Goal: Transaction & Acquisition: Download file/media

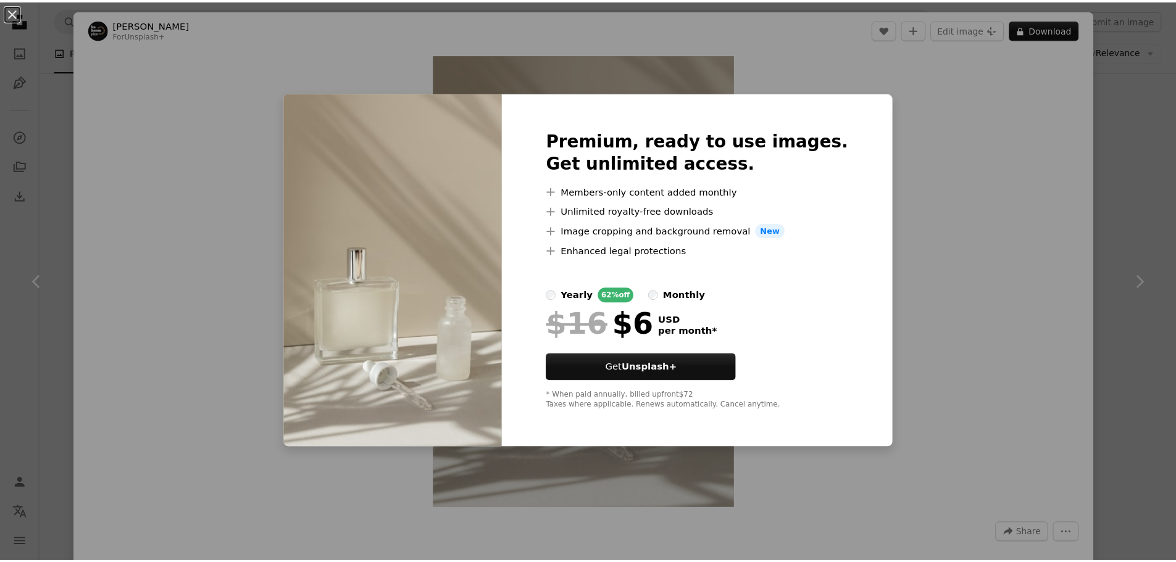
scroll to position [864, 0]
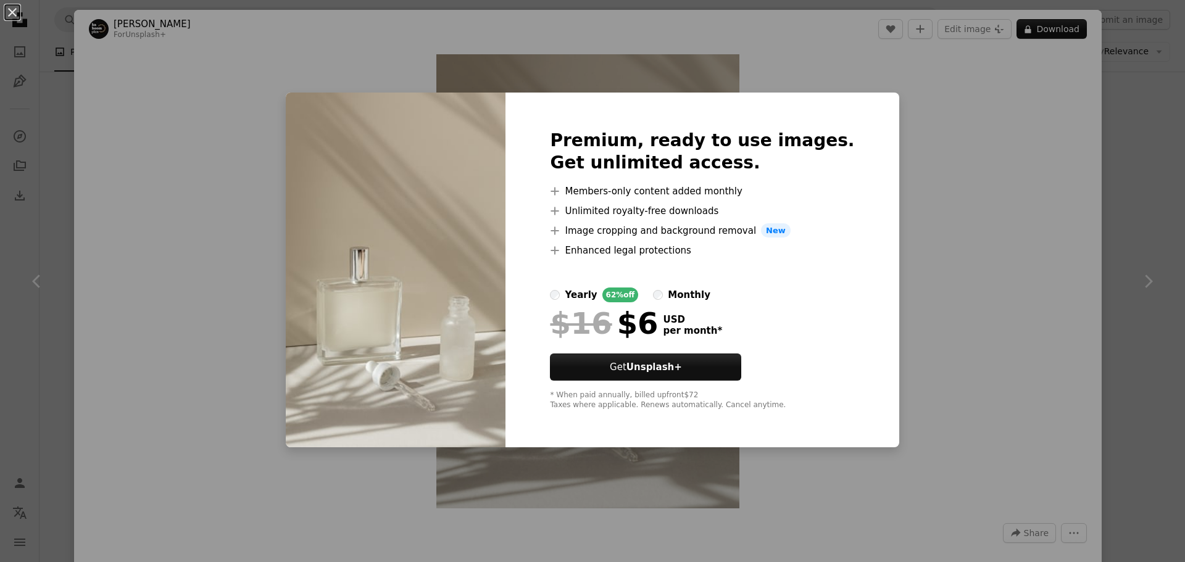
click at [926, 187] on div "An X shape Premium, ready to use images. Get unlimited access. A plus sign Memb…" at bounding box center [592, 281] width 1185 height 562
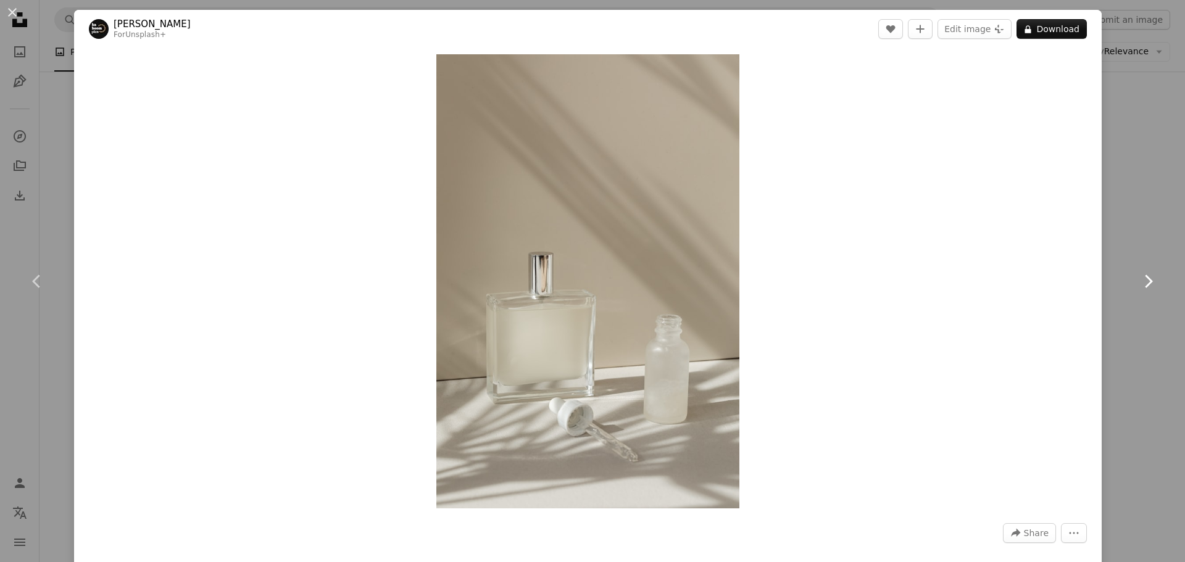
click at [1111, 244] on link "Chevron right" at bounding box center [1148, 281] width 74 height 119
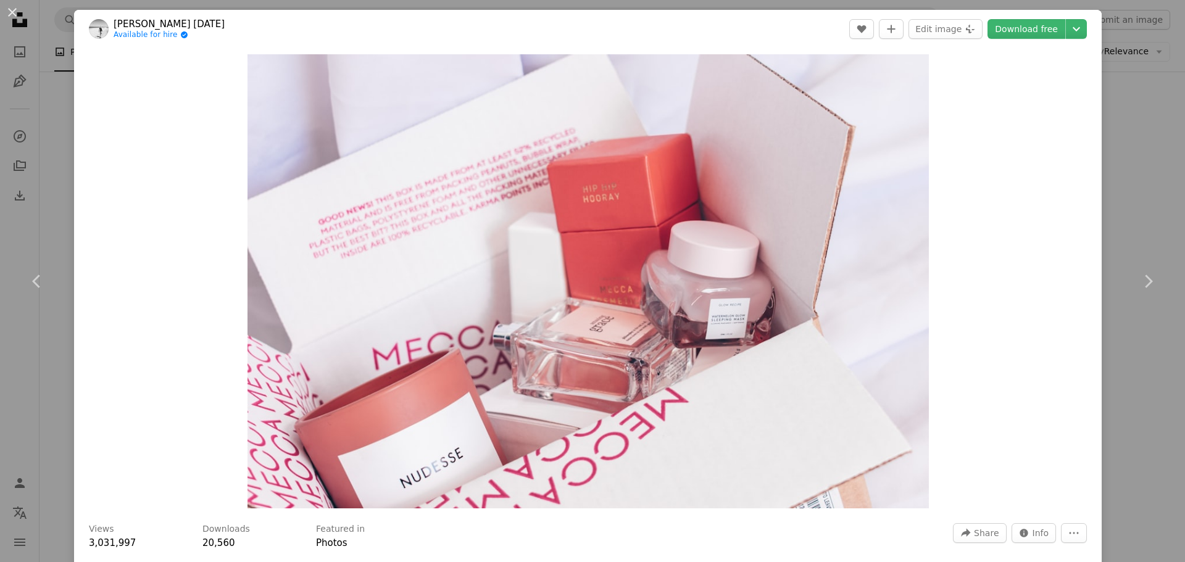
click at [57, 206] on div "An X shape Chevron left Chevron right [PERSON_NAME] [DATE] Available for hire A…" at bounding box center [592, 281] width 1185 height 562
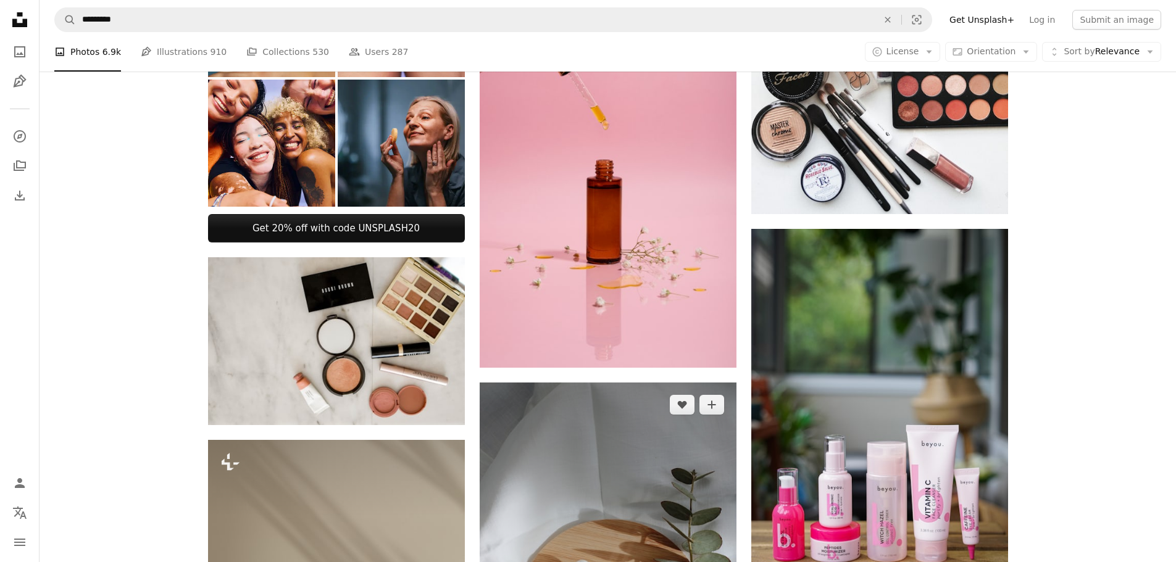
scroll to position [802, 0]
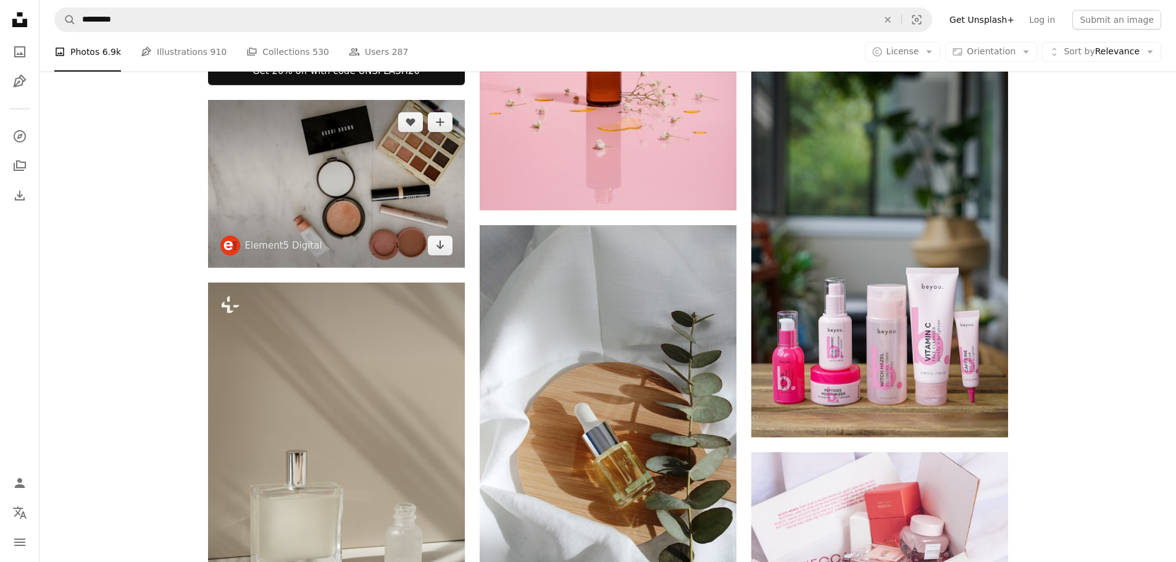
click at [387, 209] on img at bounding box center [336, 184] width 257 height 168
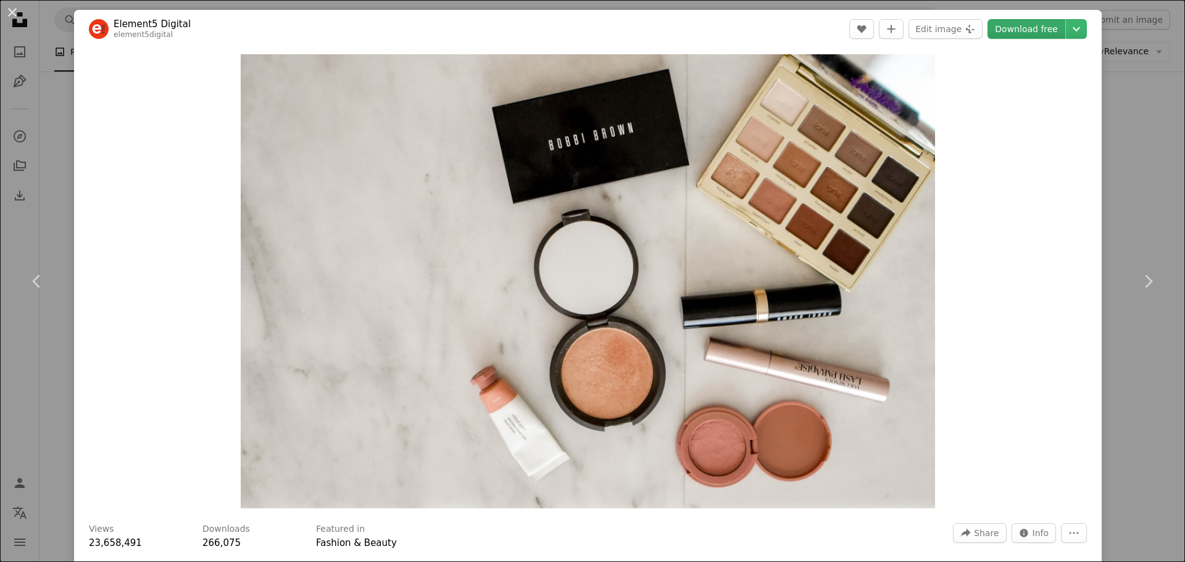
click at [1033, 28] on link "Download free" at bounding box center [1027, 29] width 78 height 20
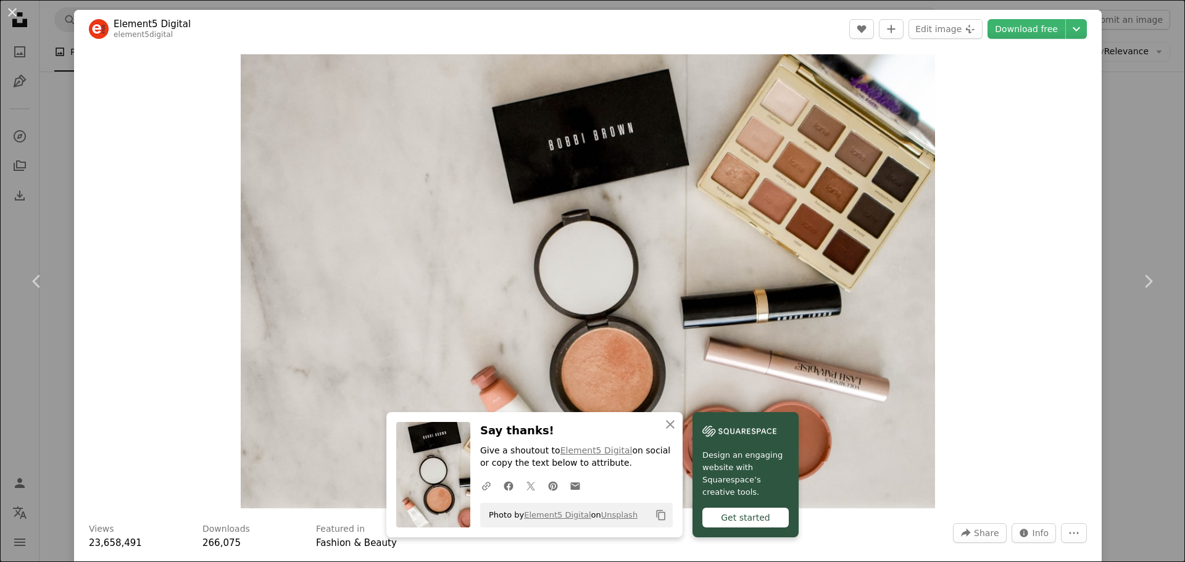
click at [1142, 194] on div "An X shape Chevron left Chevron right Element5 Digital element5digital A heart …" at bounding box center [592, 281] width 1185 height 562
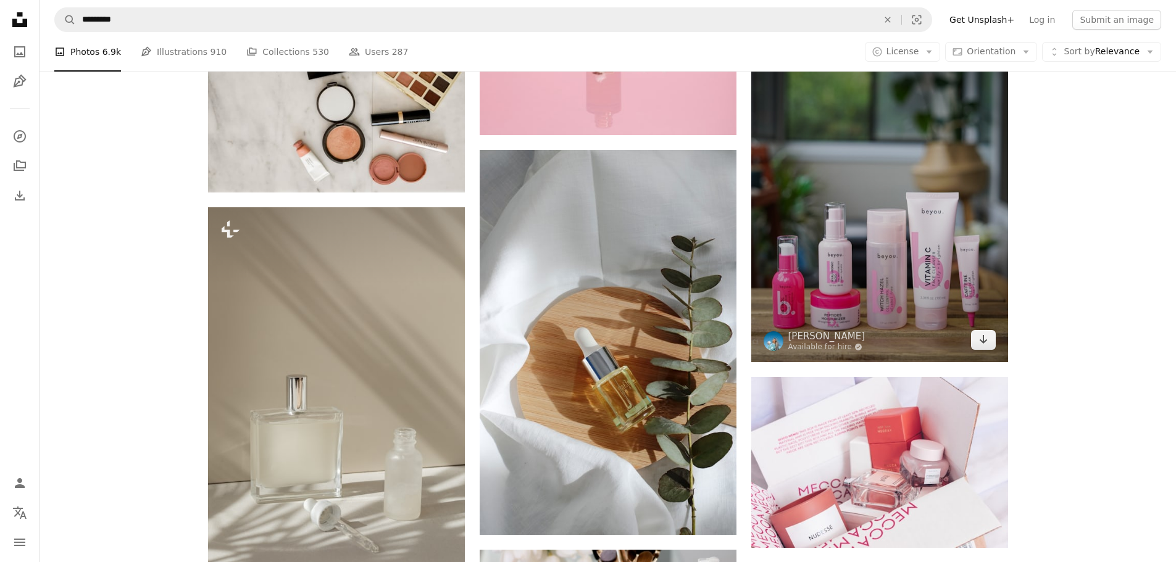
scroll to position [1049, 0]
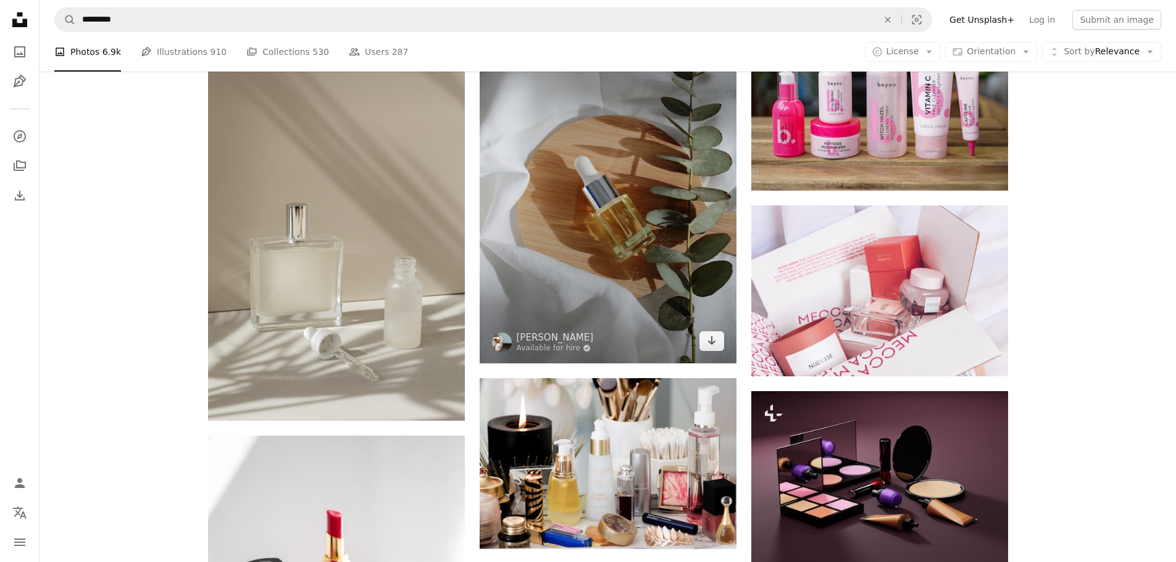
click at [622, 162] on img at bounding box center [608, 170] width 257 height 385
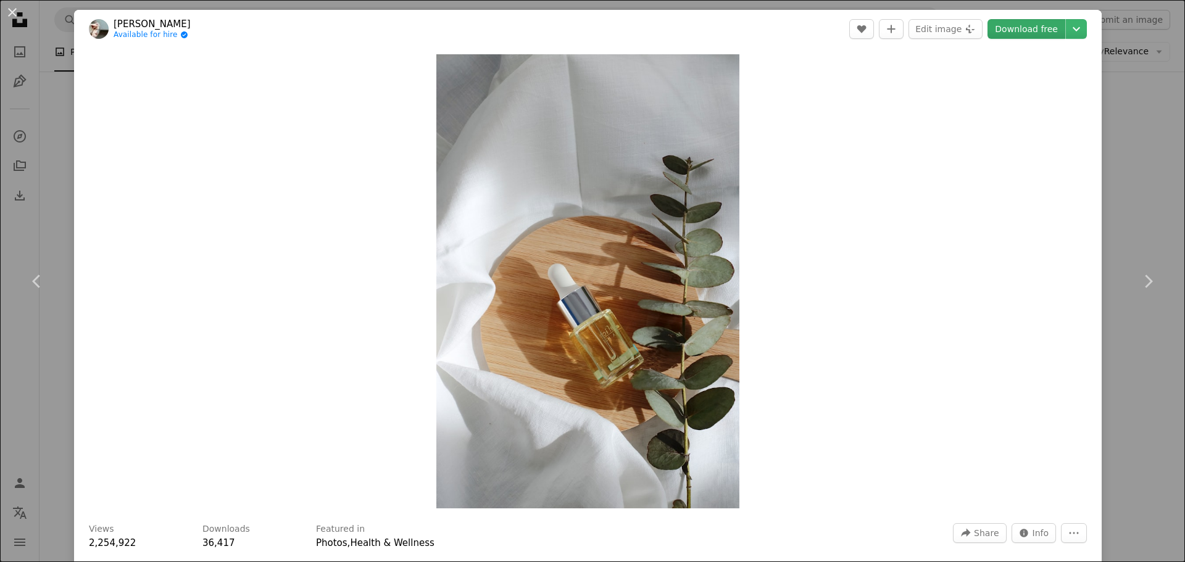
click at [1024, 28] on link "Download free" at bounding box center [1027, 29] width 78 height 20
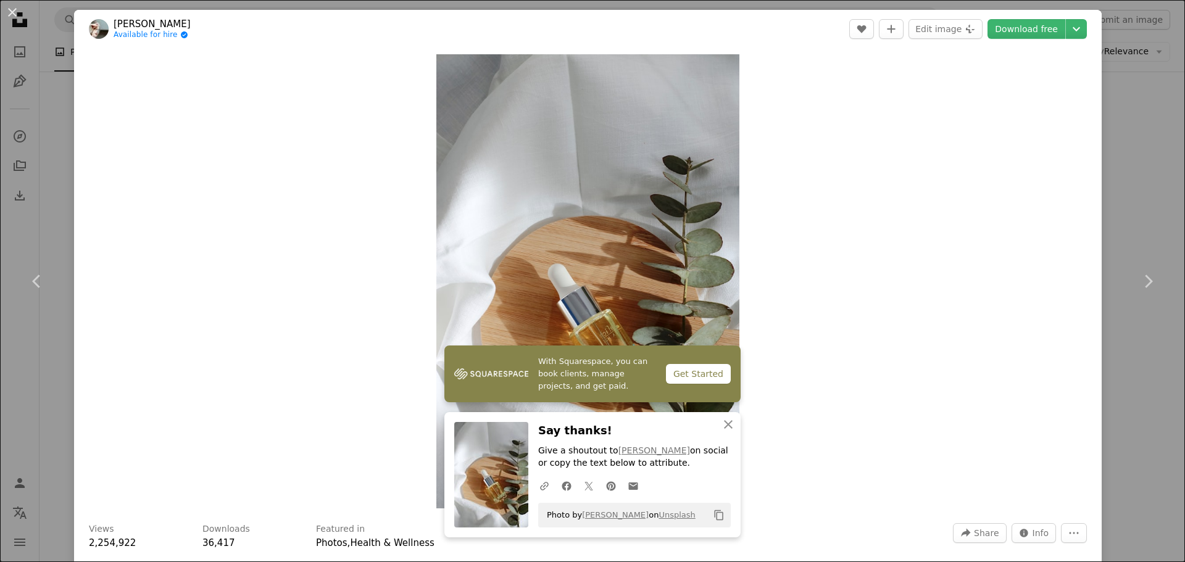
click at [1114, 116] on div "An X shape Chevron left Chevron right [PERSON_NAME] Available for hire A checkm…" at bounding box center [592, 281] width 1185 height 562
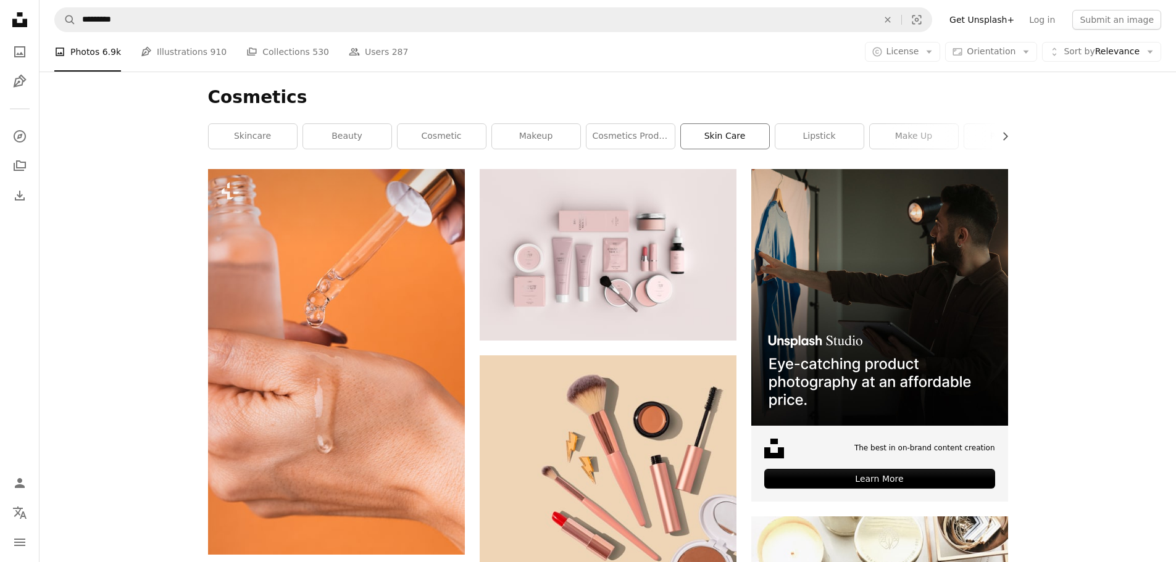
click at [729, 139] on link "skin care" at bounding box center [725, 136] width 88 height 25
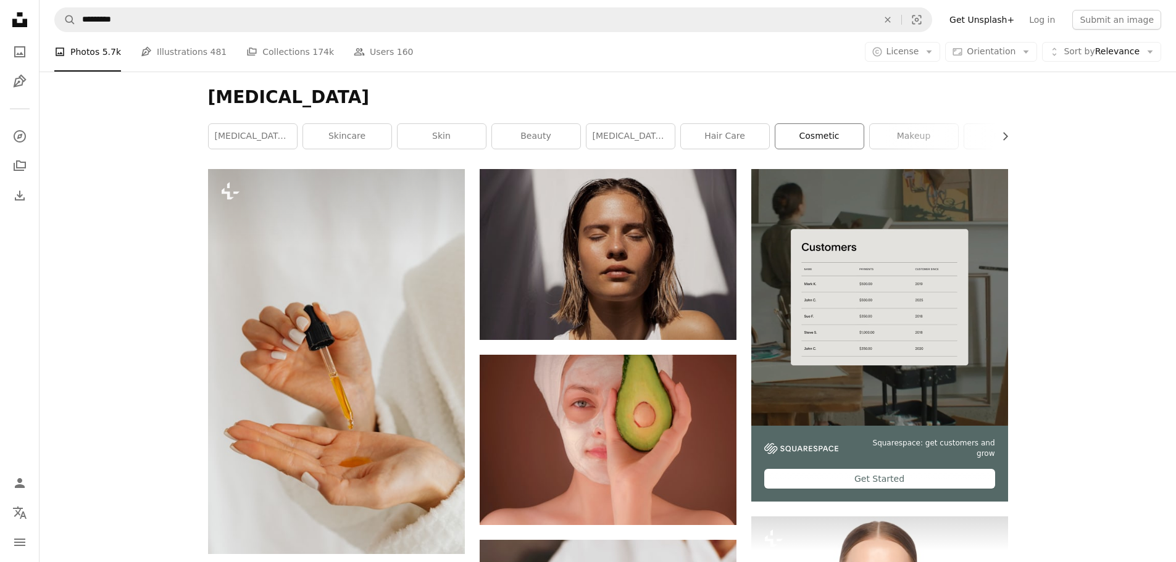
click at [839, 142] on link "cosmetic" at bounding box center [819, 136] width 88 height 25
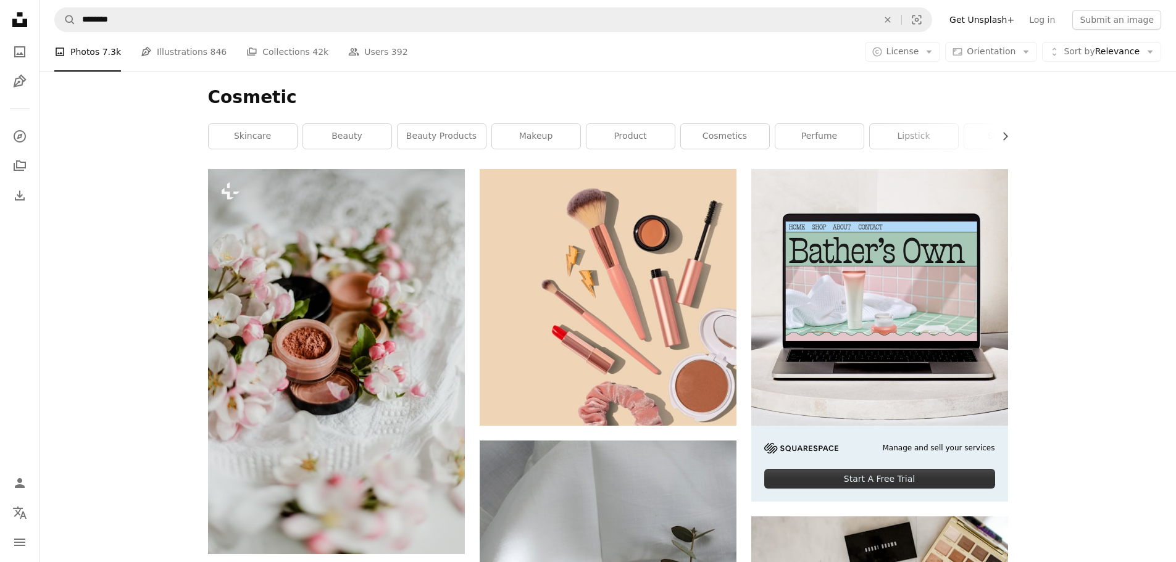
drag, startPoint x: 543, startPoint y: 134, endPoint x: 617, endPoint y: 143, distance: 74.6
click at [543, 134] on link "makeup" at bounding box center [536, 136] width 88 height 25
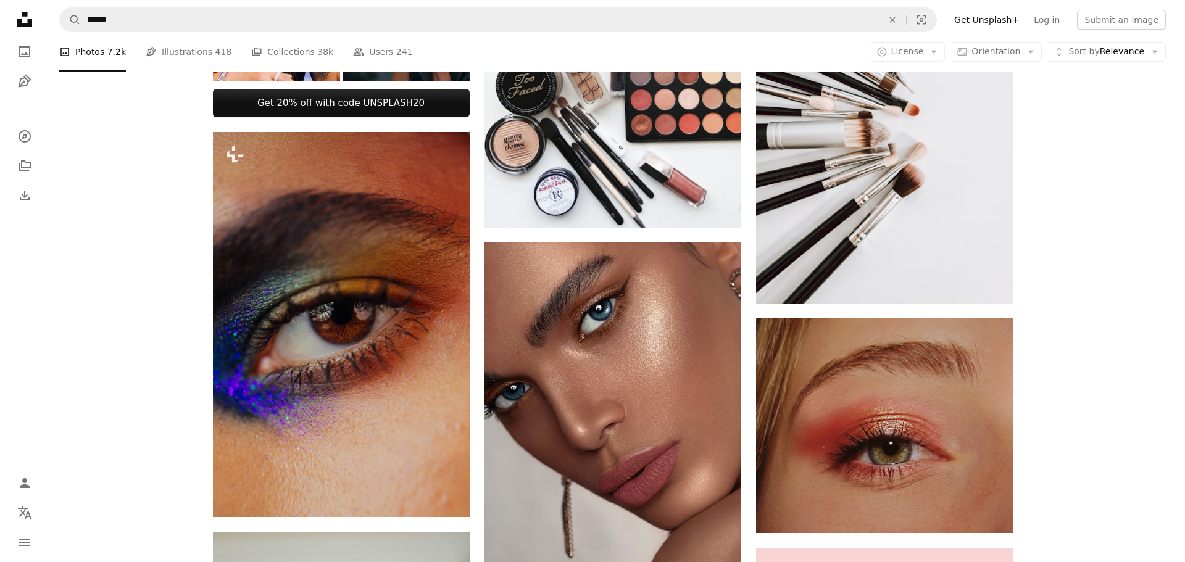
scroll to position [988, 0]
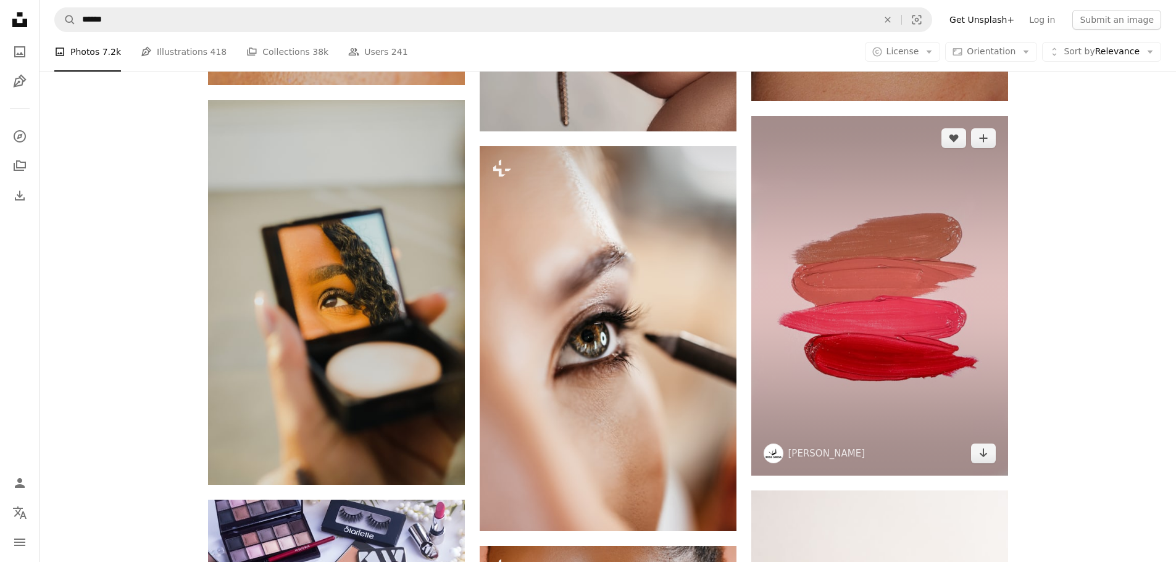
click at [922, 300] on img at bounding box center [879, 295] width 257 height 359
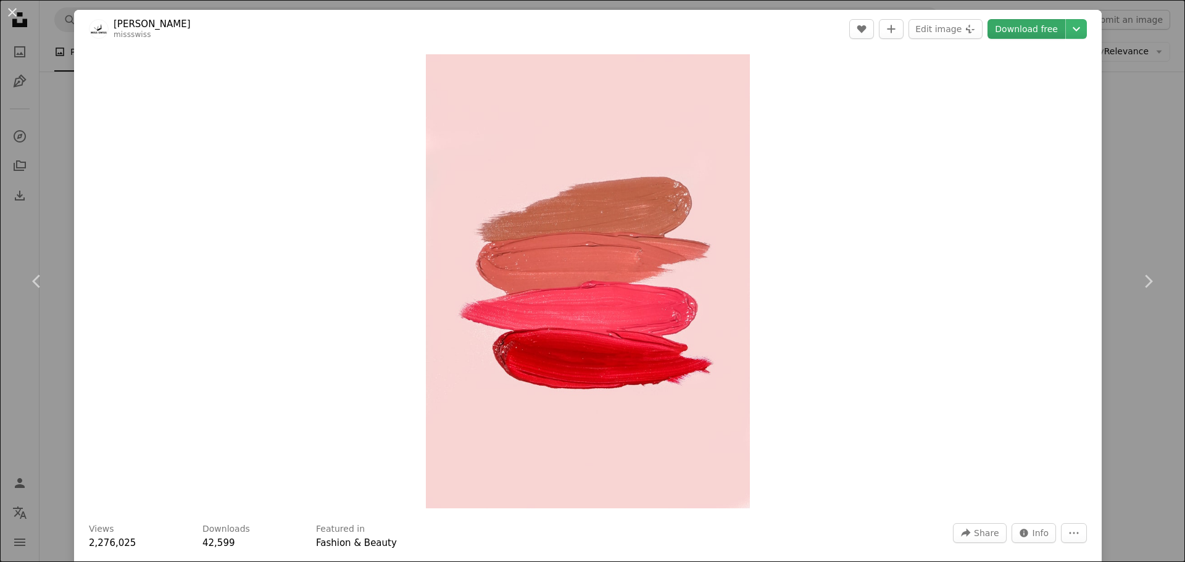
click at [1022, 27] on link "Download free" at bounding box center [1027, 29] width 78 height 20
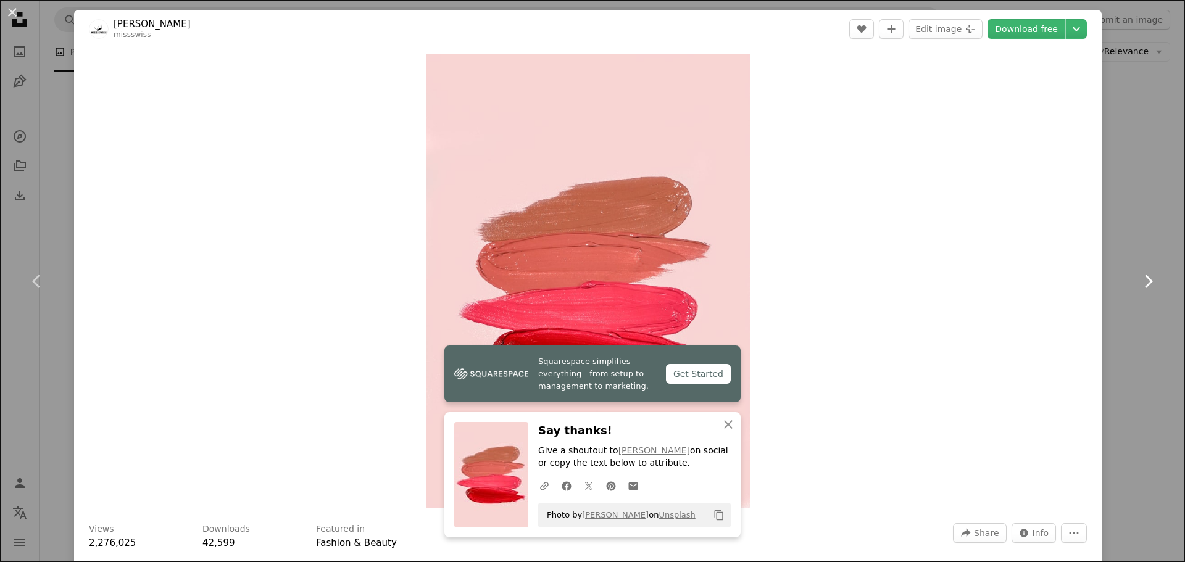
click at [1133, 333] on link "Chevron right" at bounding box center [1148, 281] width 74 height 119
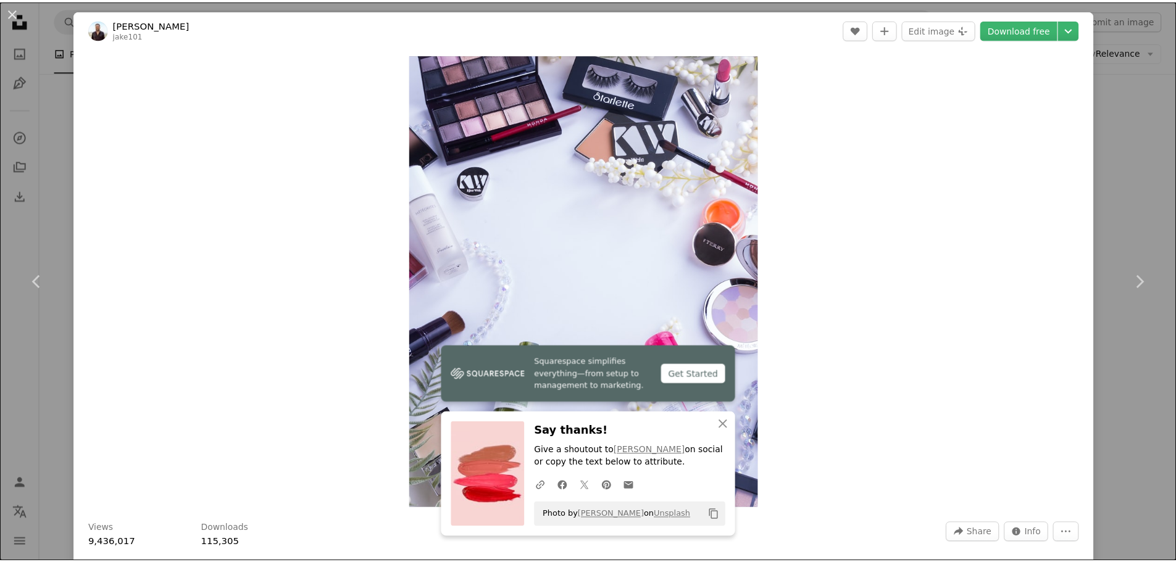
scroll to position [123, 0]
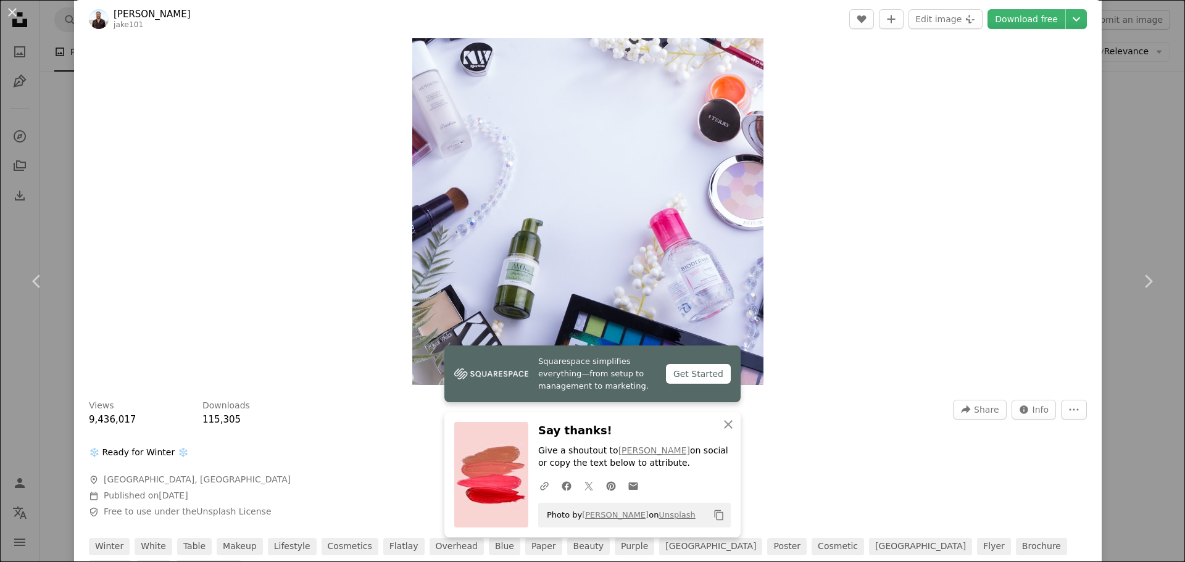
click at [1121, 128] on div "An X shape Chevron left Chevron right [PERSON_NAME] jake101 A heart A plus sign…" at bounding box center [592, 281] width 1185 height 562
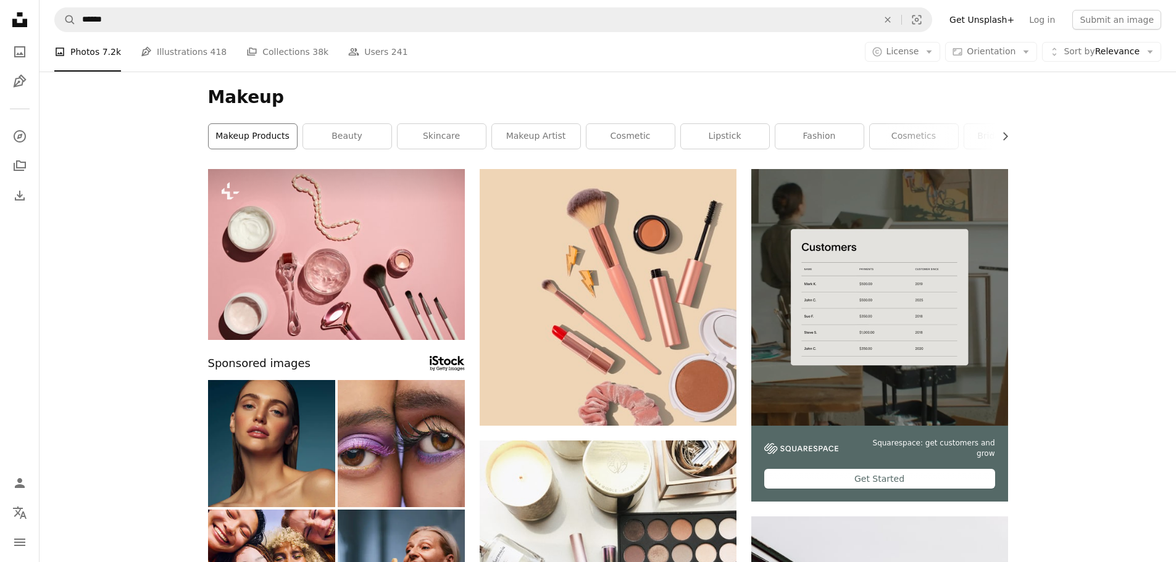
click at [259, 135] on link "makeup products" at bounding box center [253, 136] width 88 height 25
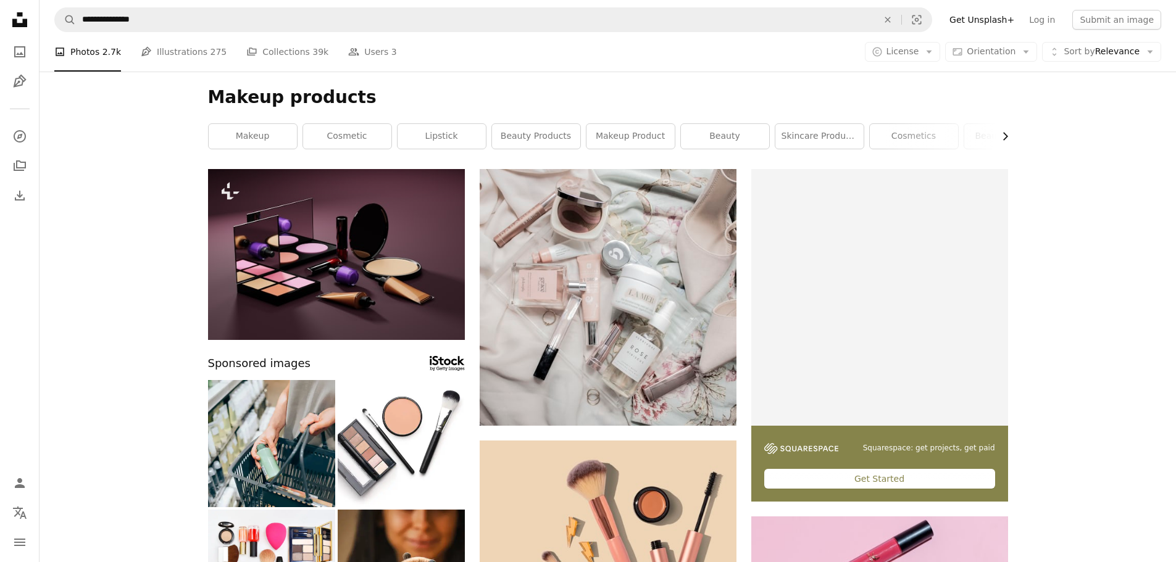
click at [1005, 134] on icon "Chevron right" at bounding box center [1005, 136] width 12 height 12
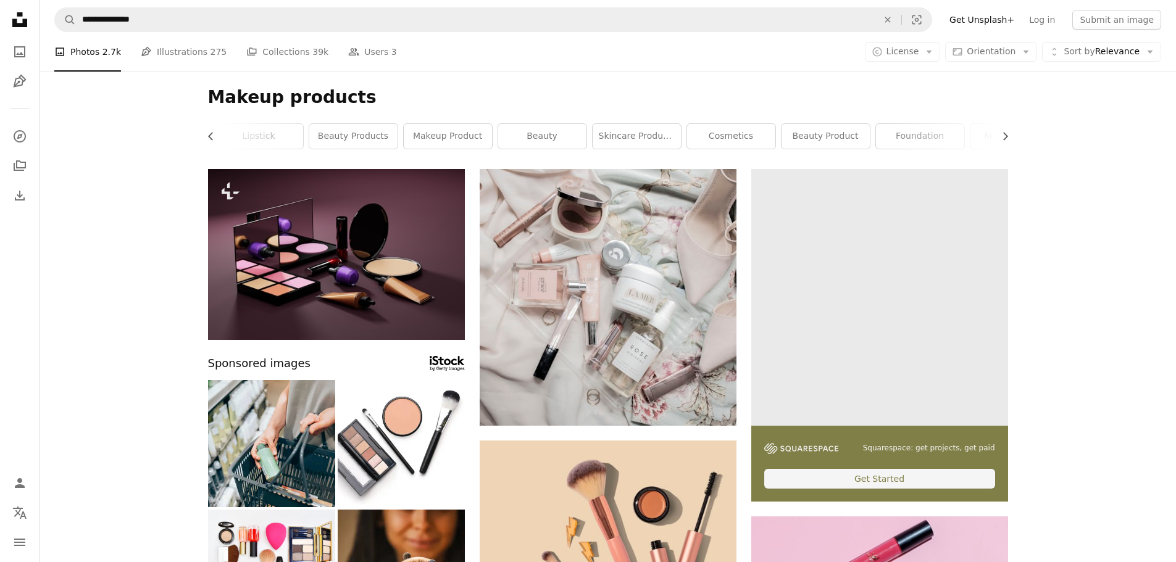
scroll to position [0, 185]
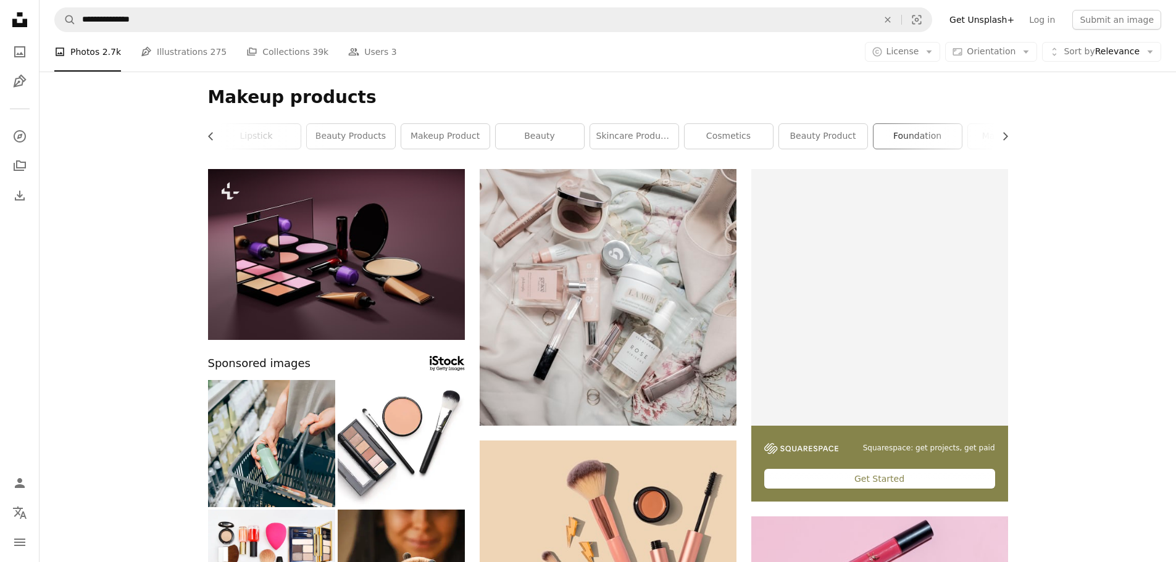
click at [923, 133] on link "foundation" at bounding box center [917, 136] width 88 height 25
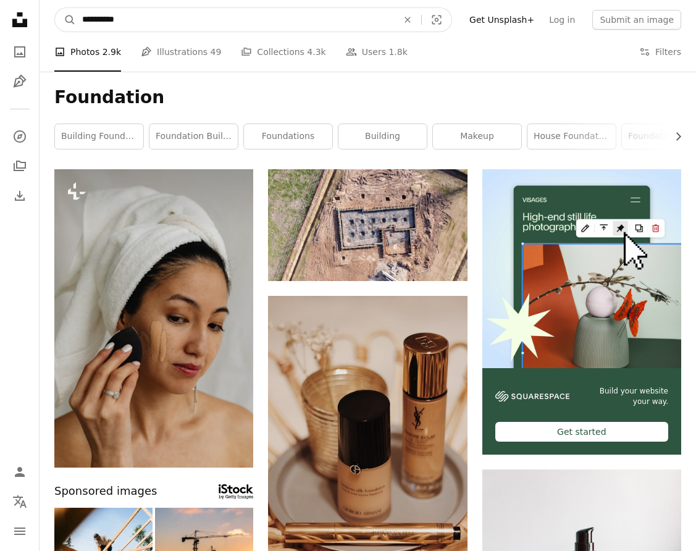
drag, startPoint x: 148, startPoint y: 17, endPoint x: 1, endPoint y: 14, distance: 146.9
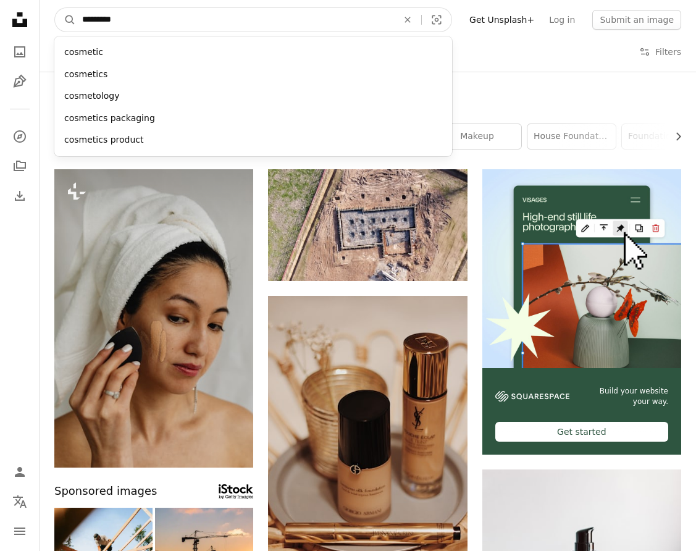
type input "*********"
click at [55, 8] on button "A magnifying glass" at bounding box center [65, 19] width 21 height 23
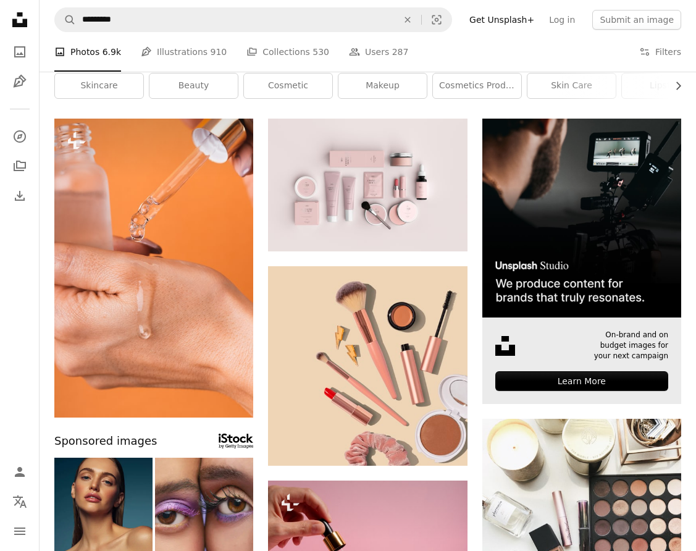
scroll to position [123, 0]
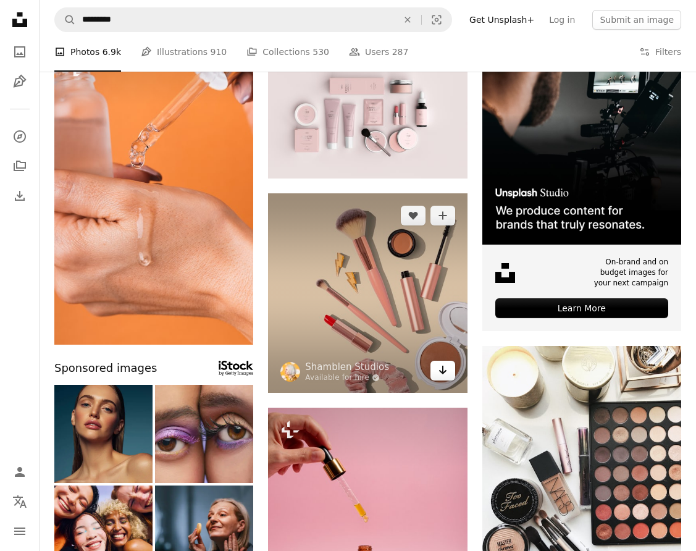
click at [444, 370] on icon "Arrow pointing down" at bounding box center [443, 369] width 10 height 15
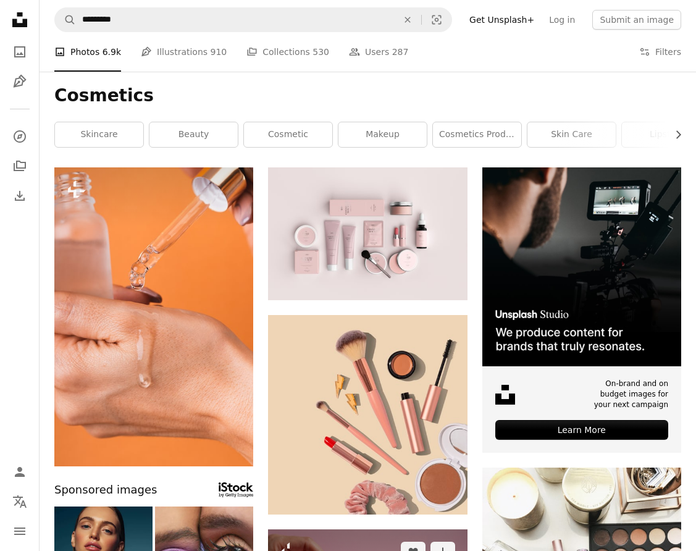
scroll to position [0, 0]
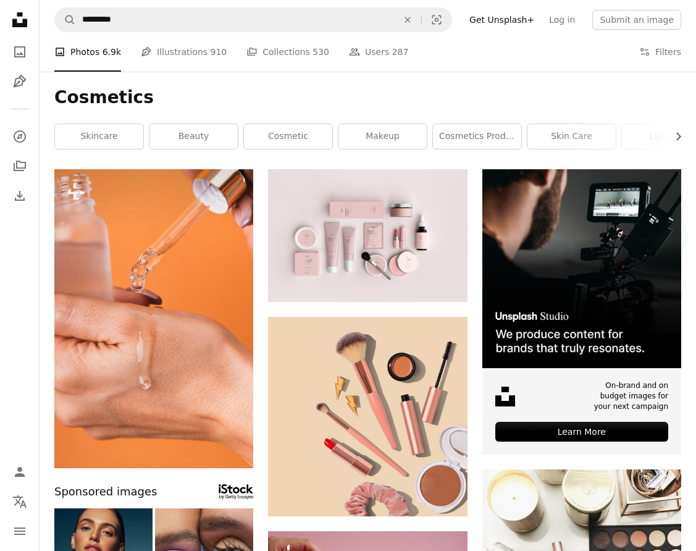
drag, startPoint x: 116, startPoint y: 128, endPoint x: 147, endPoint y: 144, distance: 34.5
click at [116, 128] on link "skincare" at bounding box center [99, 136] width 88 height 25
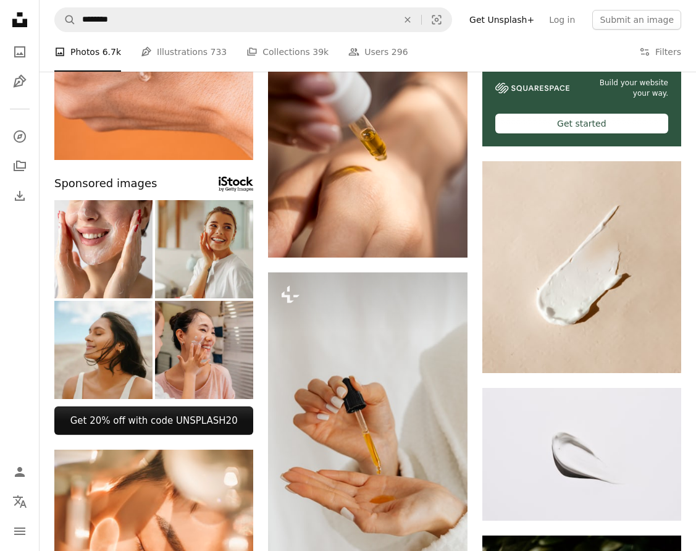
scroll to position [309, 0]
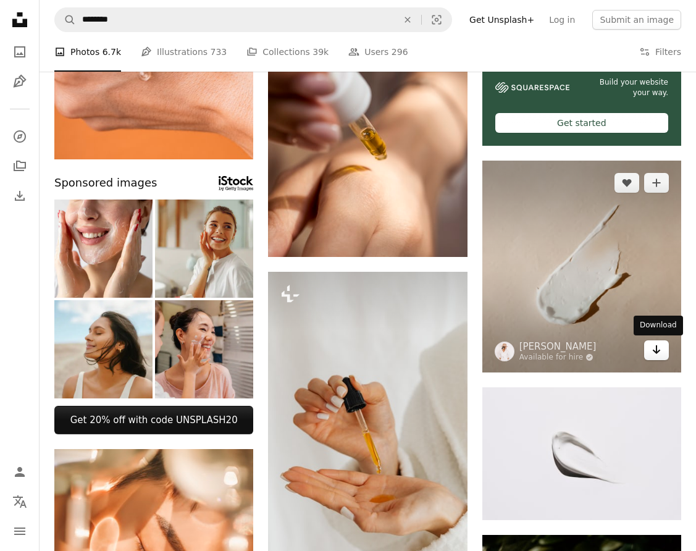
click at [655, 350] on icon "Arrow pointing down" at bounding box center [656, 349] width 10 height 15
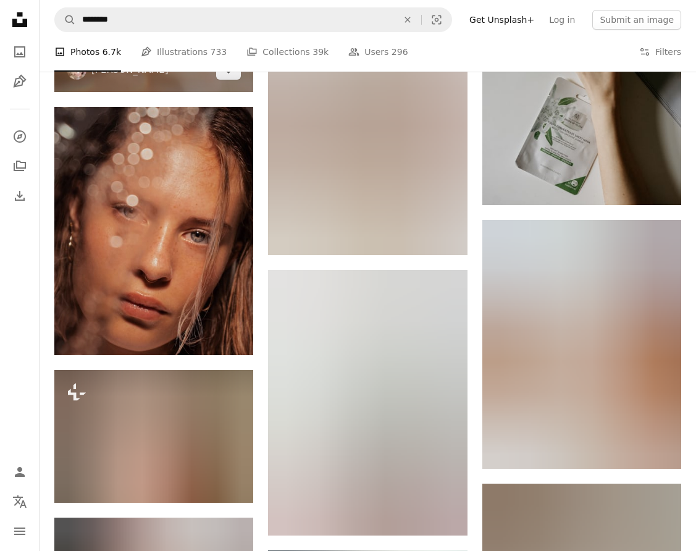
scroll to position [802, 0]
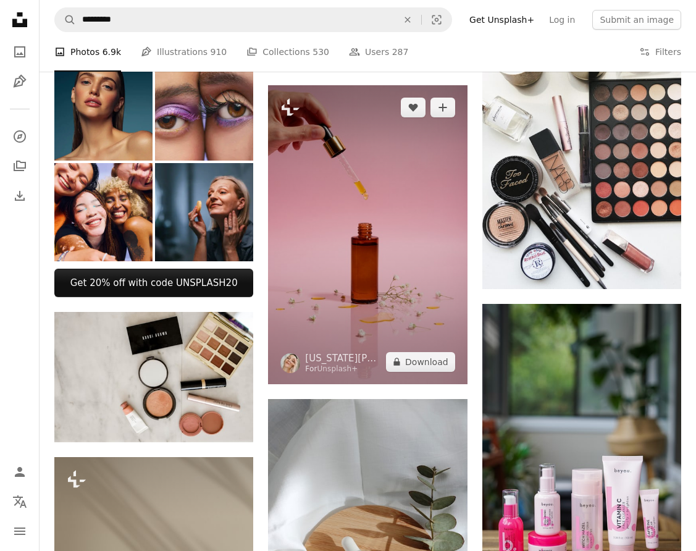
scroll to position [556, 0]
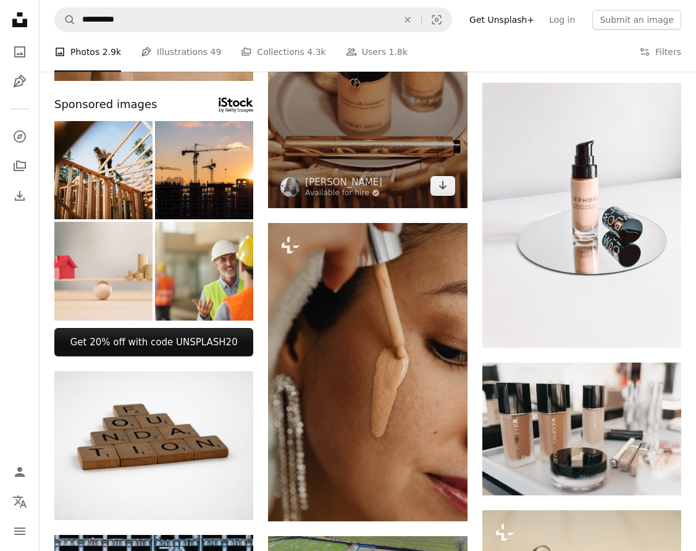
scroll to position [185, 0]
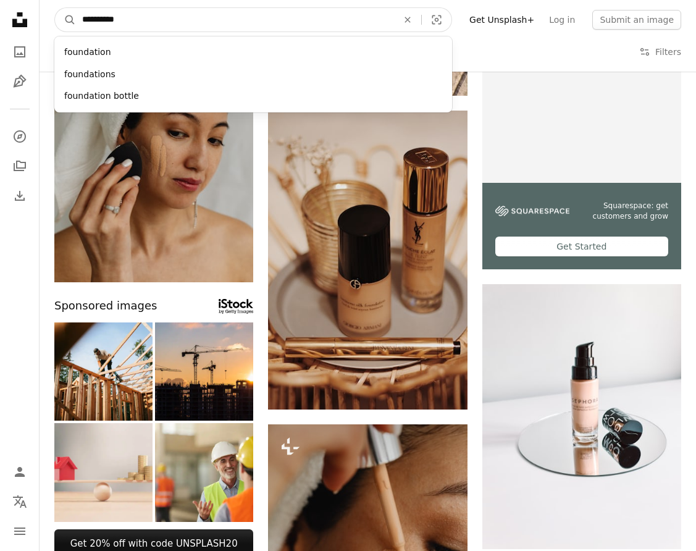
drag, startPoint x: 171, startPoint y: 16, endPoint x: -14, endPoint y: 15, distance: 185.2
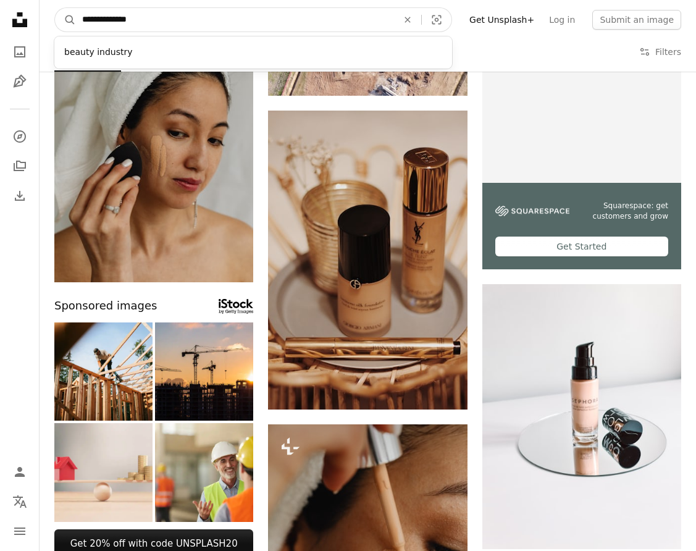
type input "**********"
click button "A magnifying glass" at bounding box center [65, 19] width 21 height 23
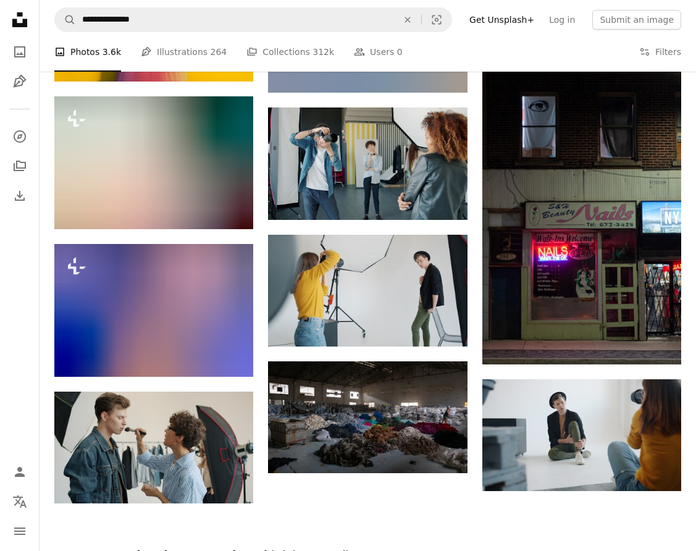
scroll to position [1543, 0]
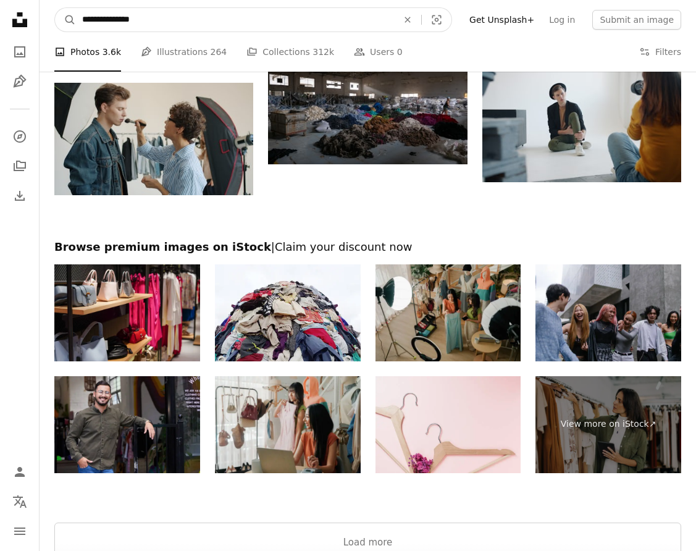
drag, startPoint x: 178, startPoint y: 24, endPoint x: -14, endPoint y: 14, distance: 192.2
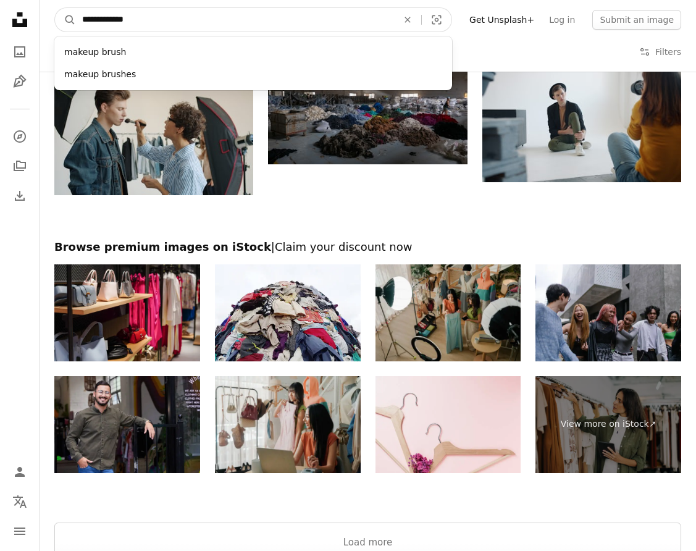
type input "**********"
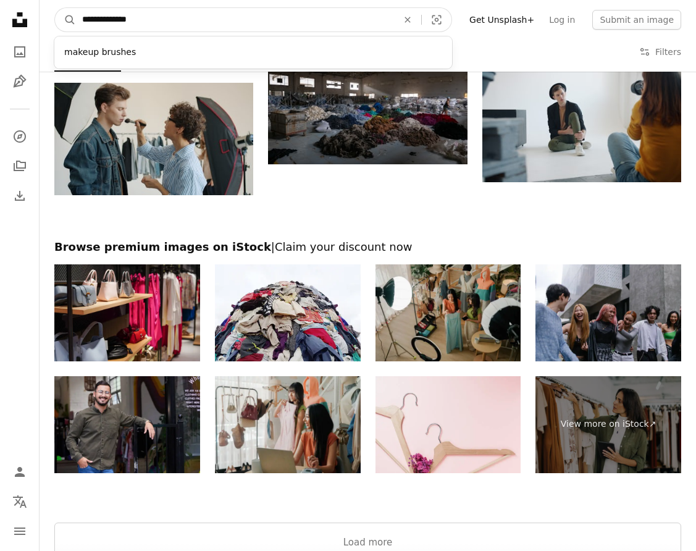
click button "A magnifying glass" at bounding box center [65, 19] width 21 height 23
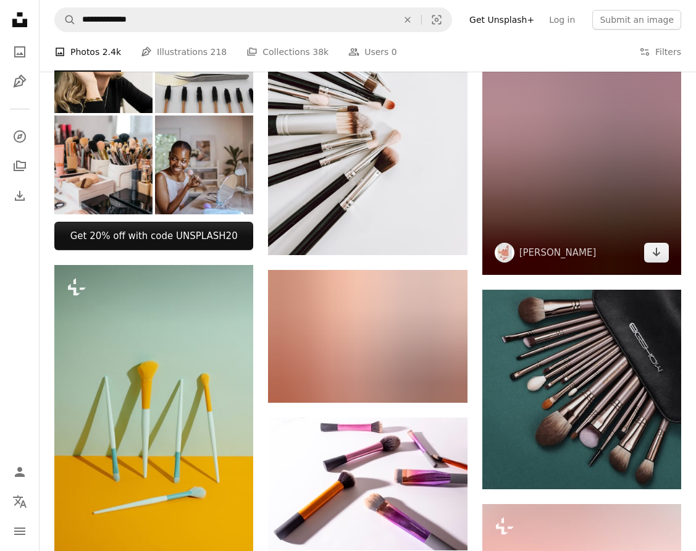
scroll to position [494, 0]
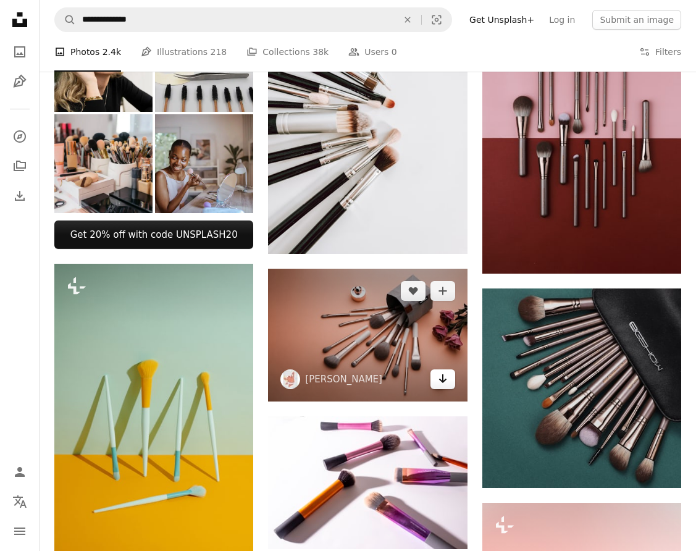
click at [438, 382] on icon "Arrow pointing down" at bounding box center [443, 378] width 10 height 15
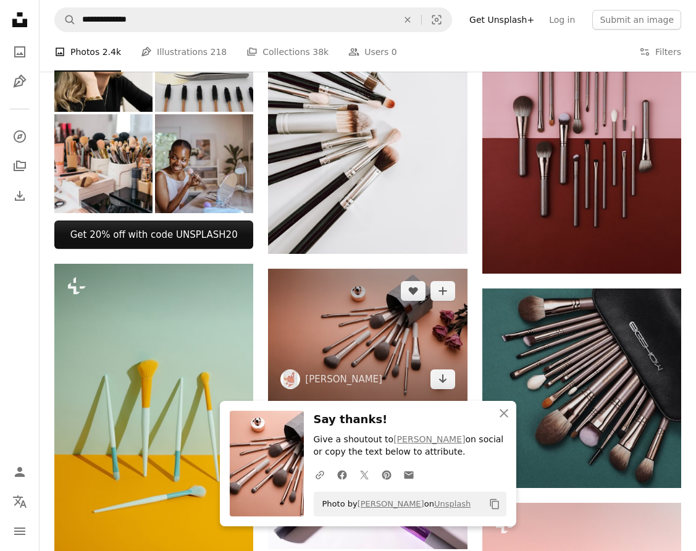
scroll to position [975, 0]
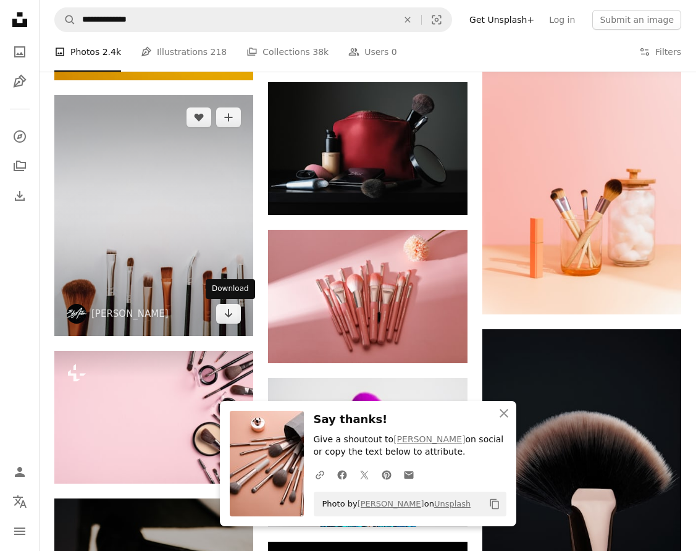
drag, startPoint x: 222, startPoint y: 310, endPoint x: 244, endPoint y: 313, distance: 21.7
click at [222, 310] on link "Arrow pointing down" at bounding box center [228, 314] width 25 height 20
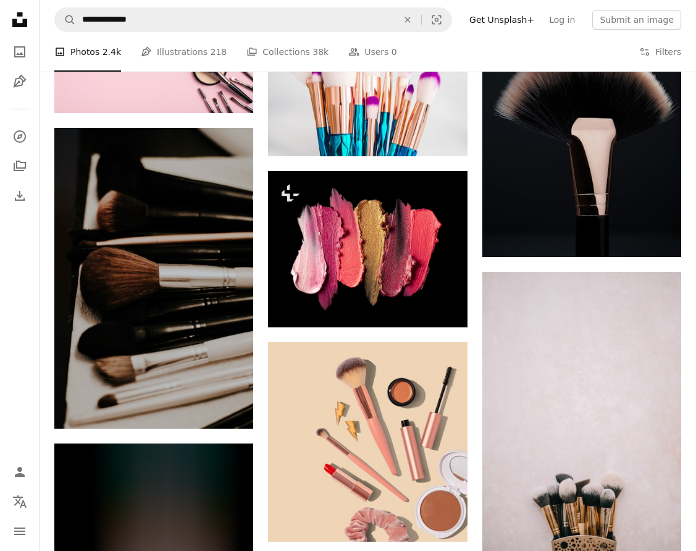
scroll to position [1531, 0]
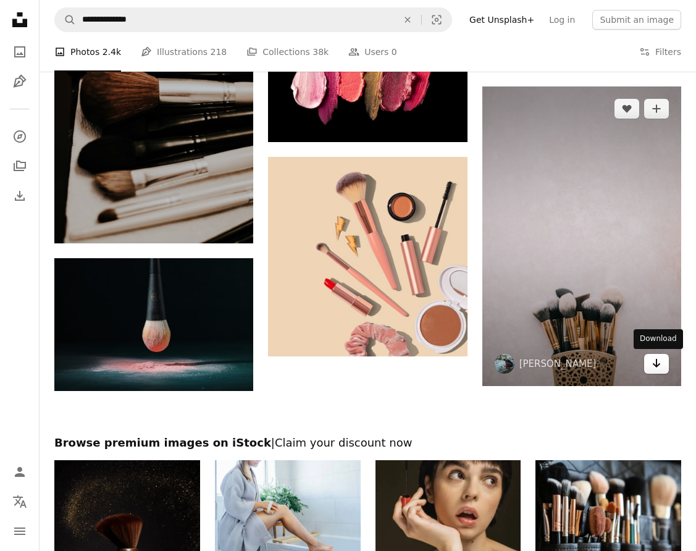
click at [657, 365] on icon "Download" at bounding box center [656, 363] width 8 height 9
